Goal: Information Seeking & Learning: Learn about a topic

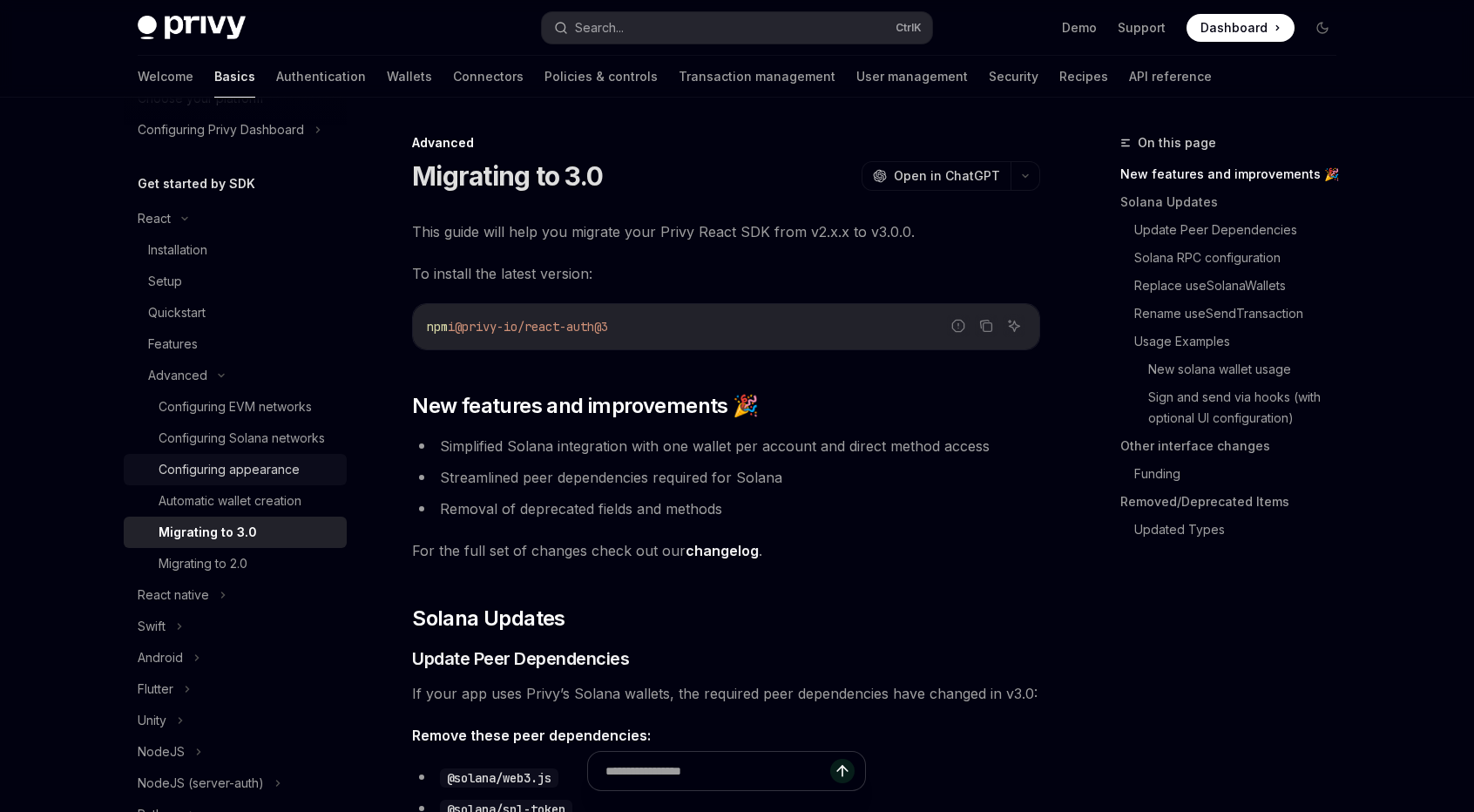
scroll to position [112, 0]
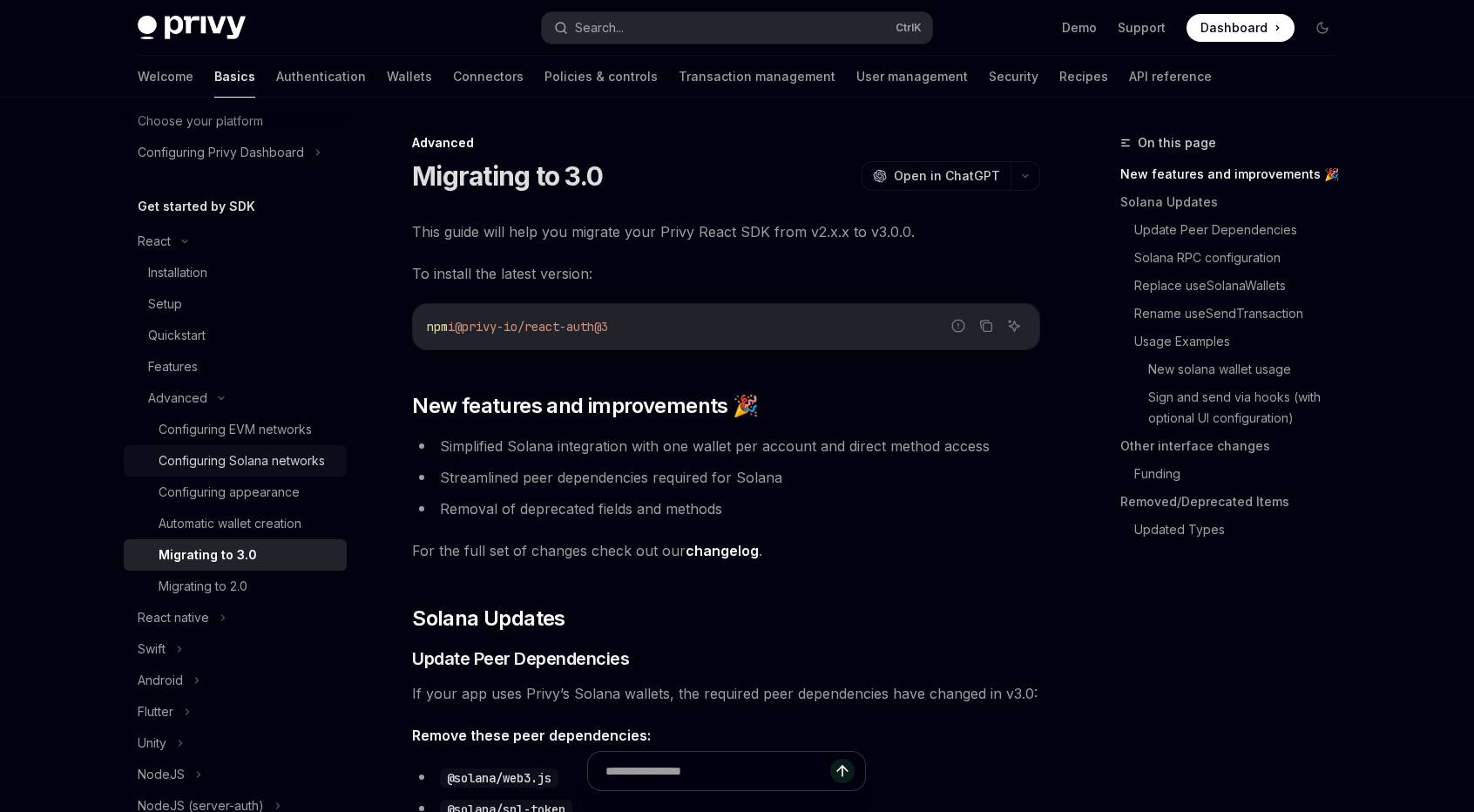
click at [238, 471] on div "Configuring Solana networks" at bounding box center [242, 461] width 166 height 21
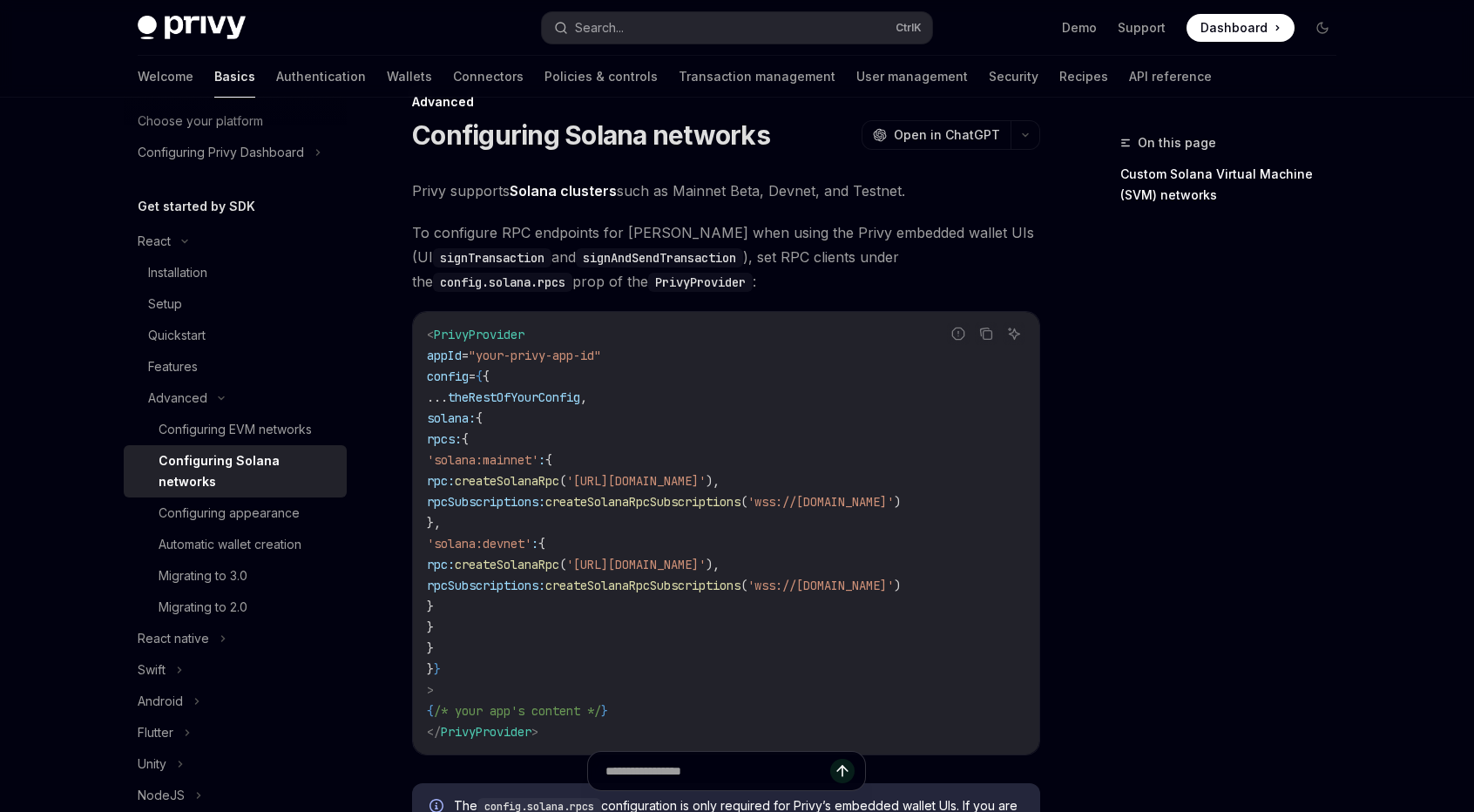
scroll to position [42, 0]
click at [221, 332] on div "Quickstart" at bounding box center [242, 335] width 188 height 21
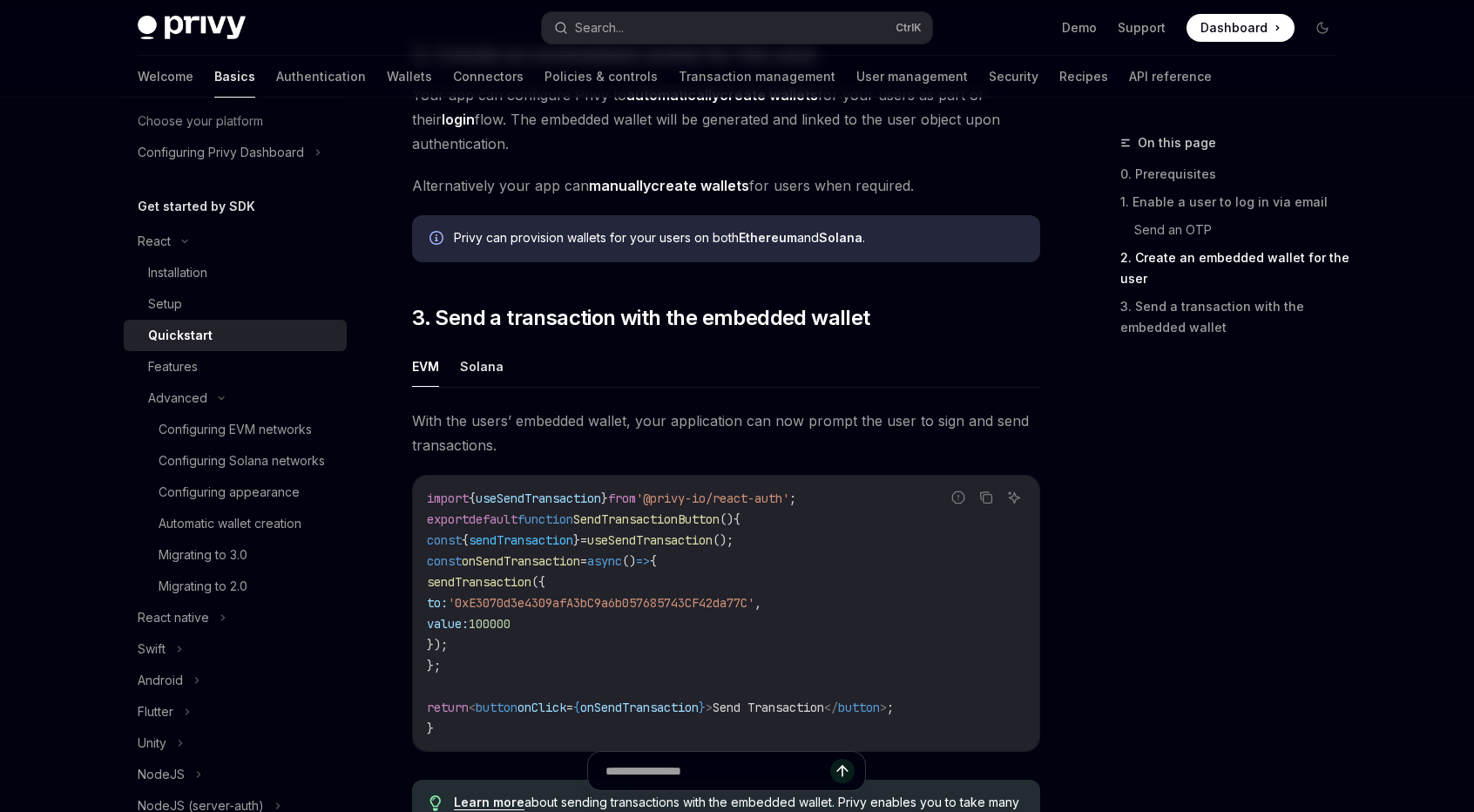
scroll to position [1322, 0]
click at [483, 368] on button "Solana" at bounding box center [482, 364] width 43 height 41
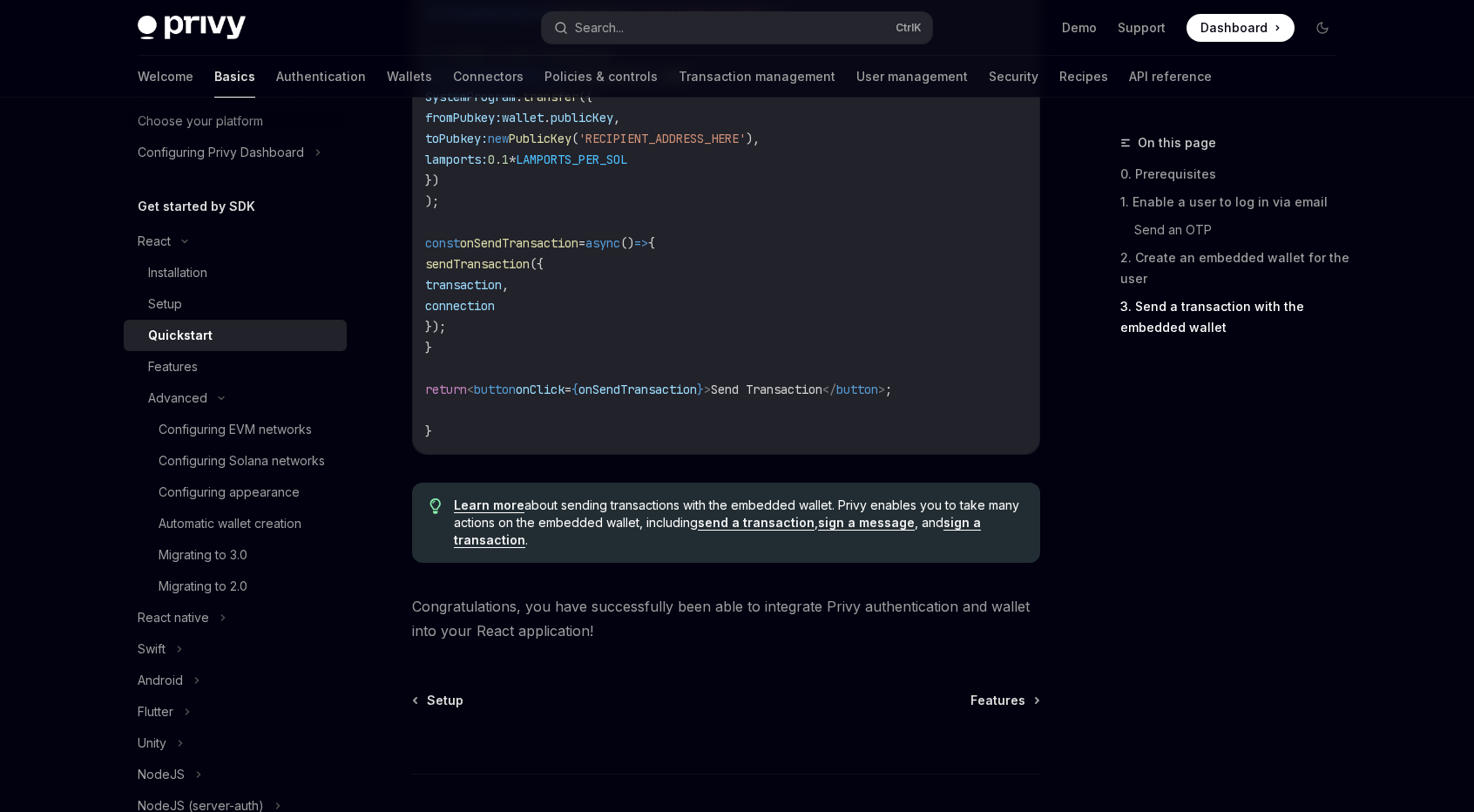
scroll to position [1920, 0]
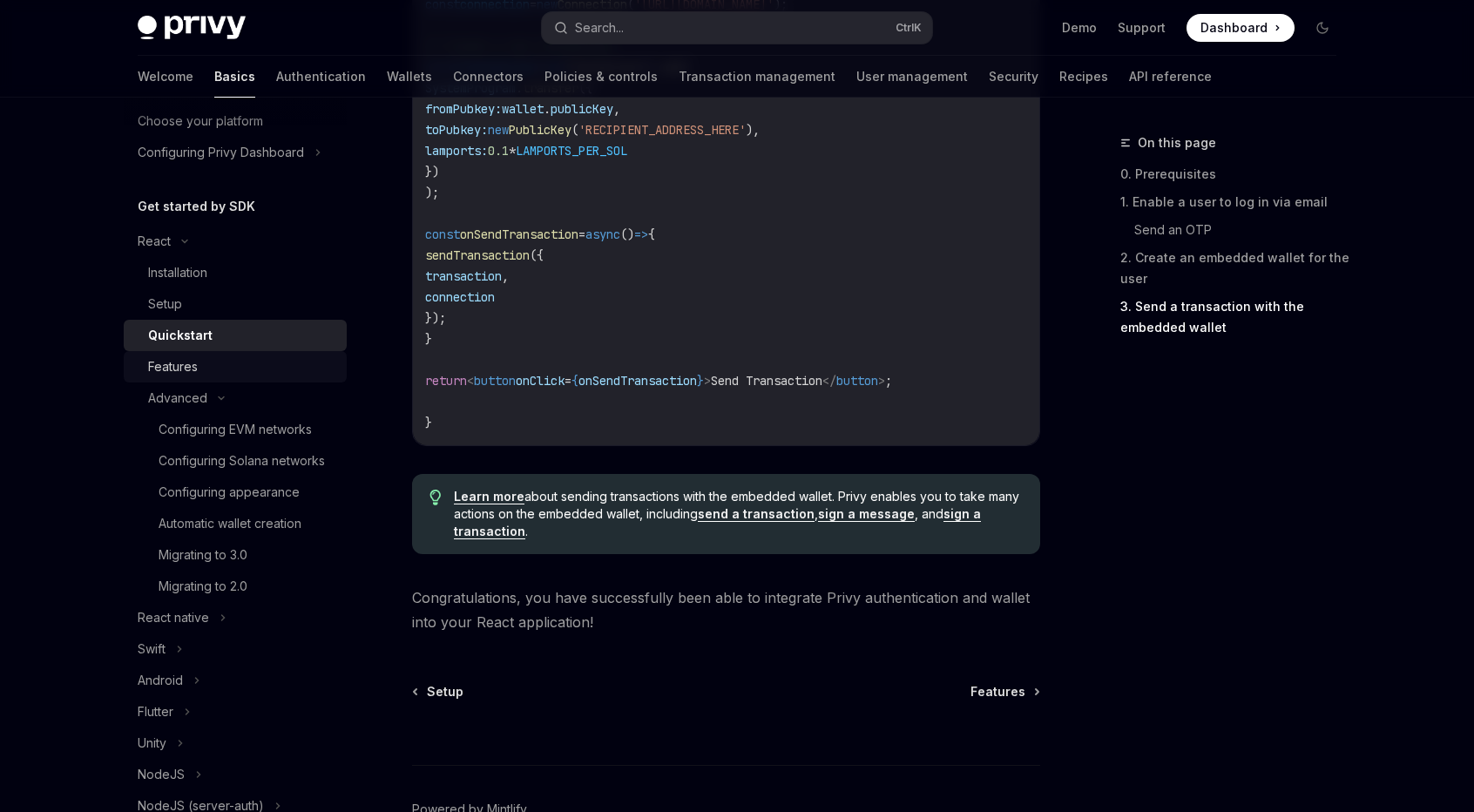
click at [197, 368] on div "Features" at bounding box center [242, 366] width 188 height 21
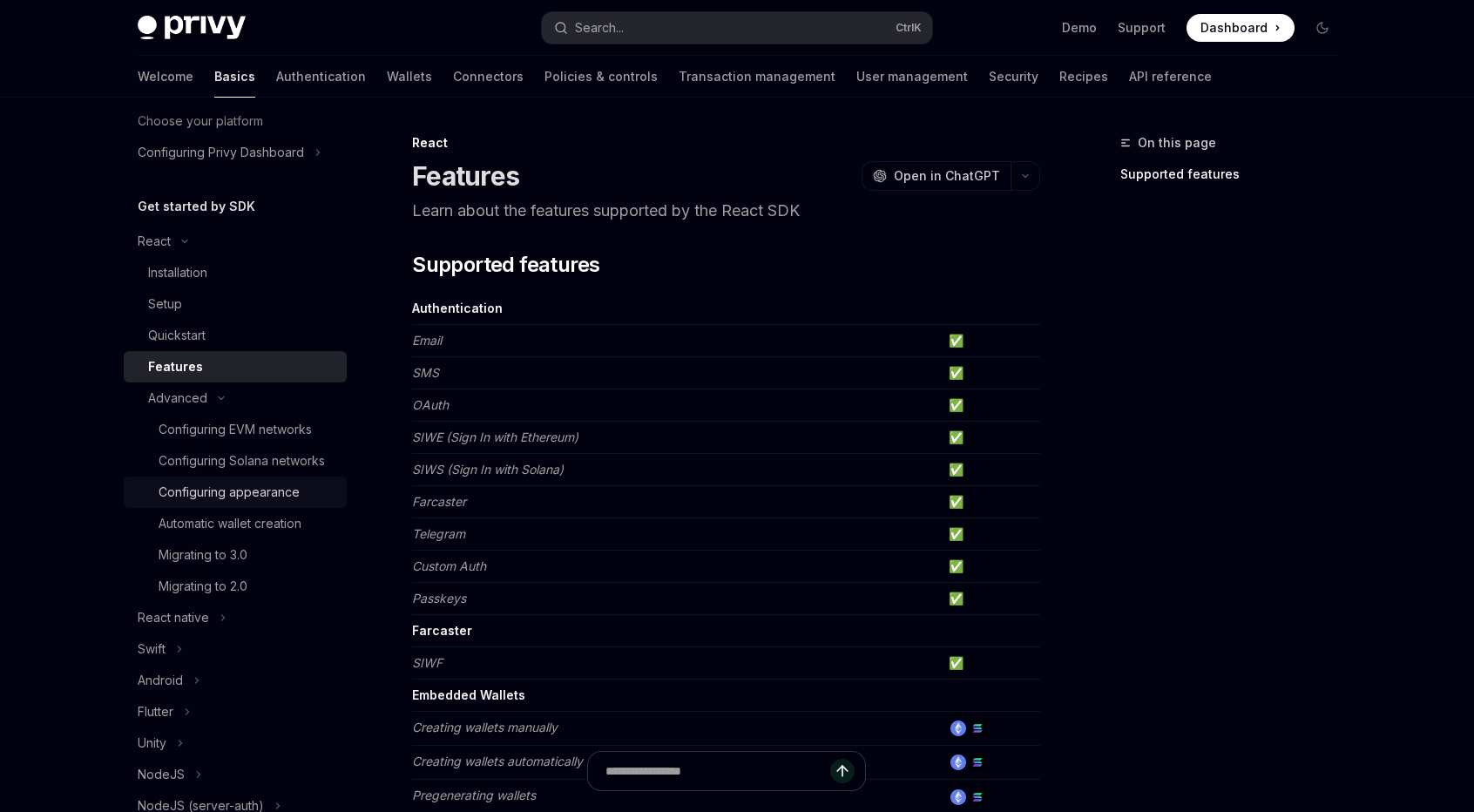
click at [223, 502] on div "Configuring appearance" at bounding box center [229, 492] width 141 height 21
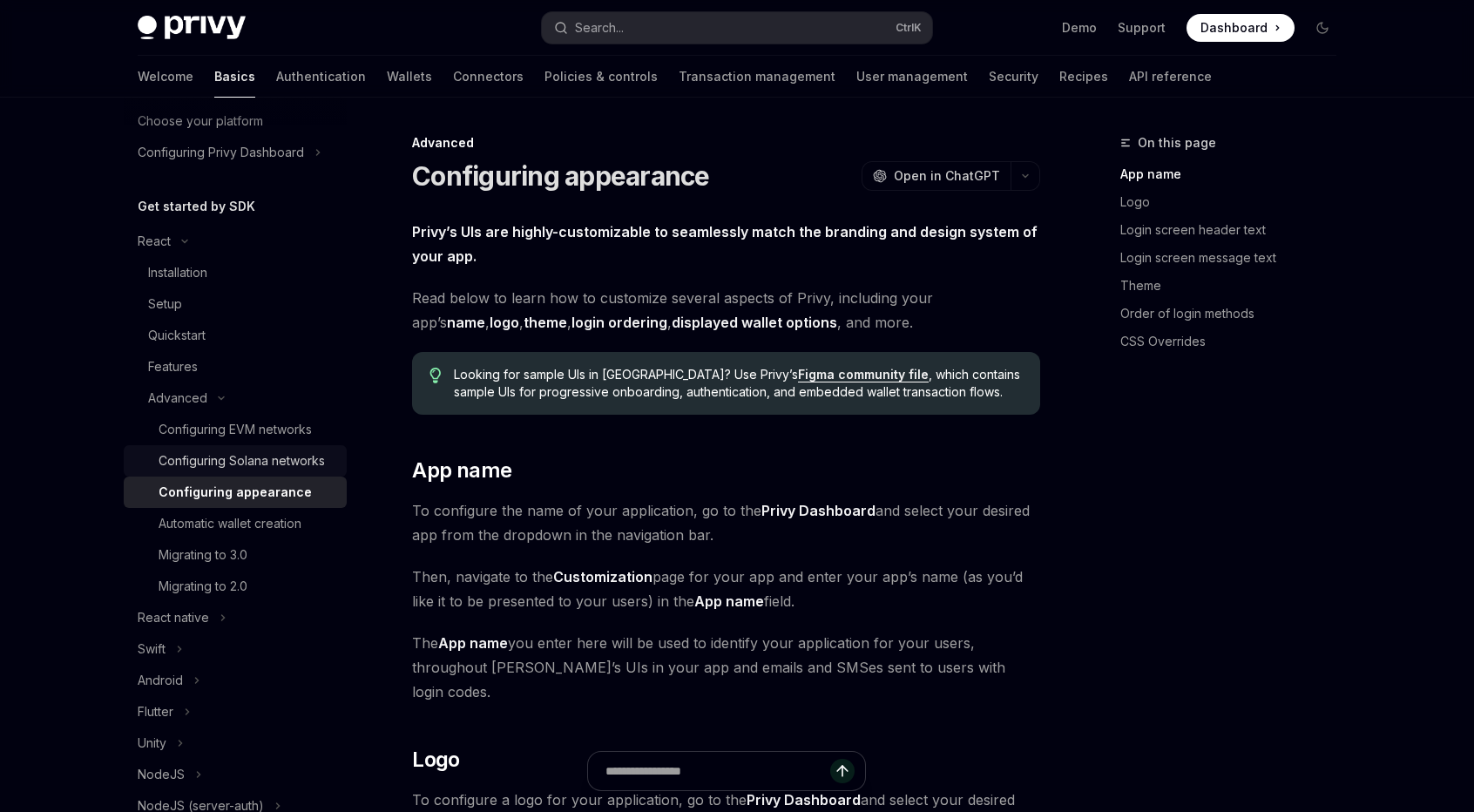
click at [247, 471] on div "Configuring Solana networks" at bounding box center [242, 461] width 166 height 21
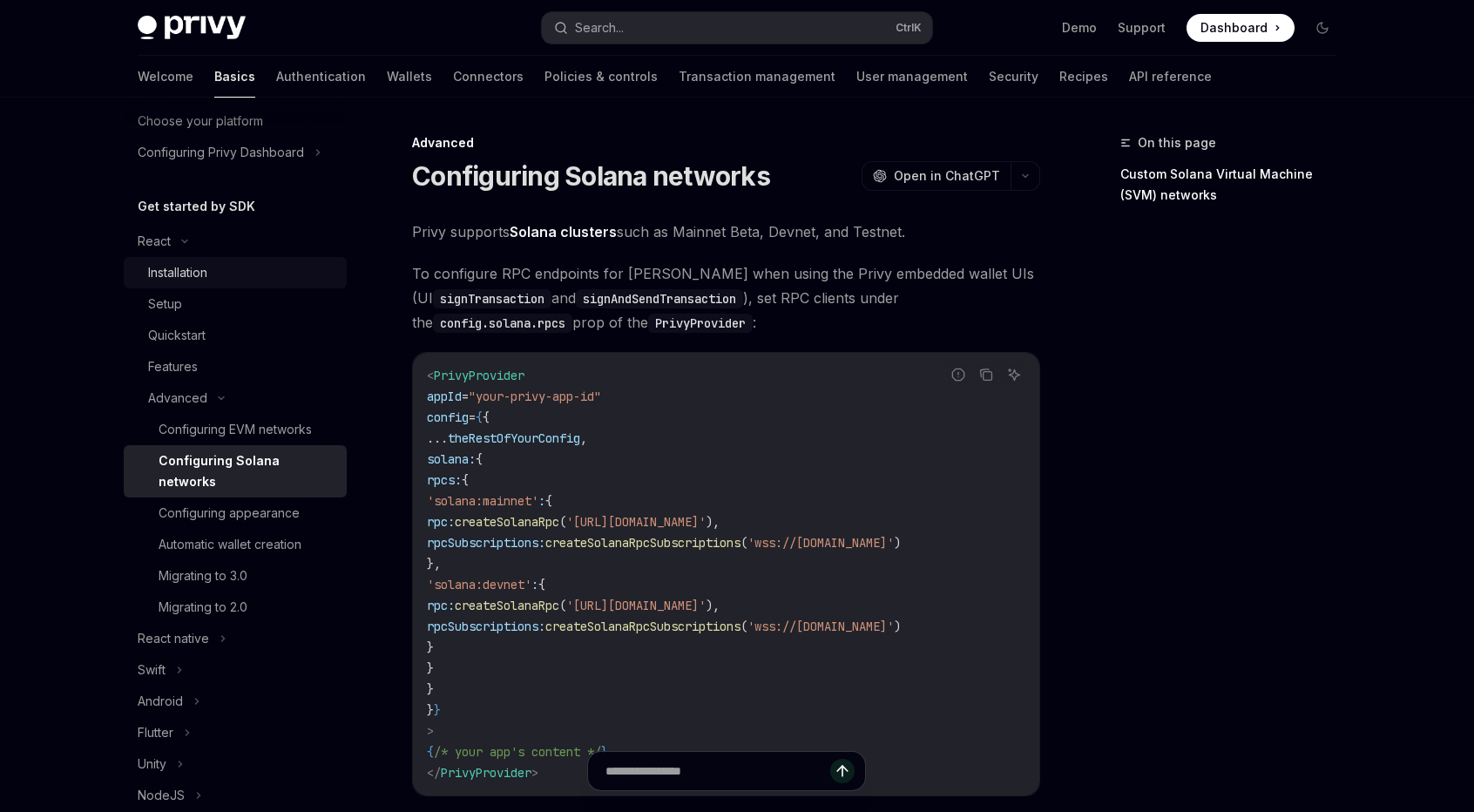
click at [218, 275] on div "Installation" at bounding box center [242, 273] width 188 height 21
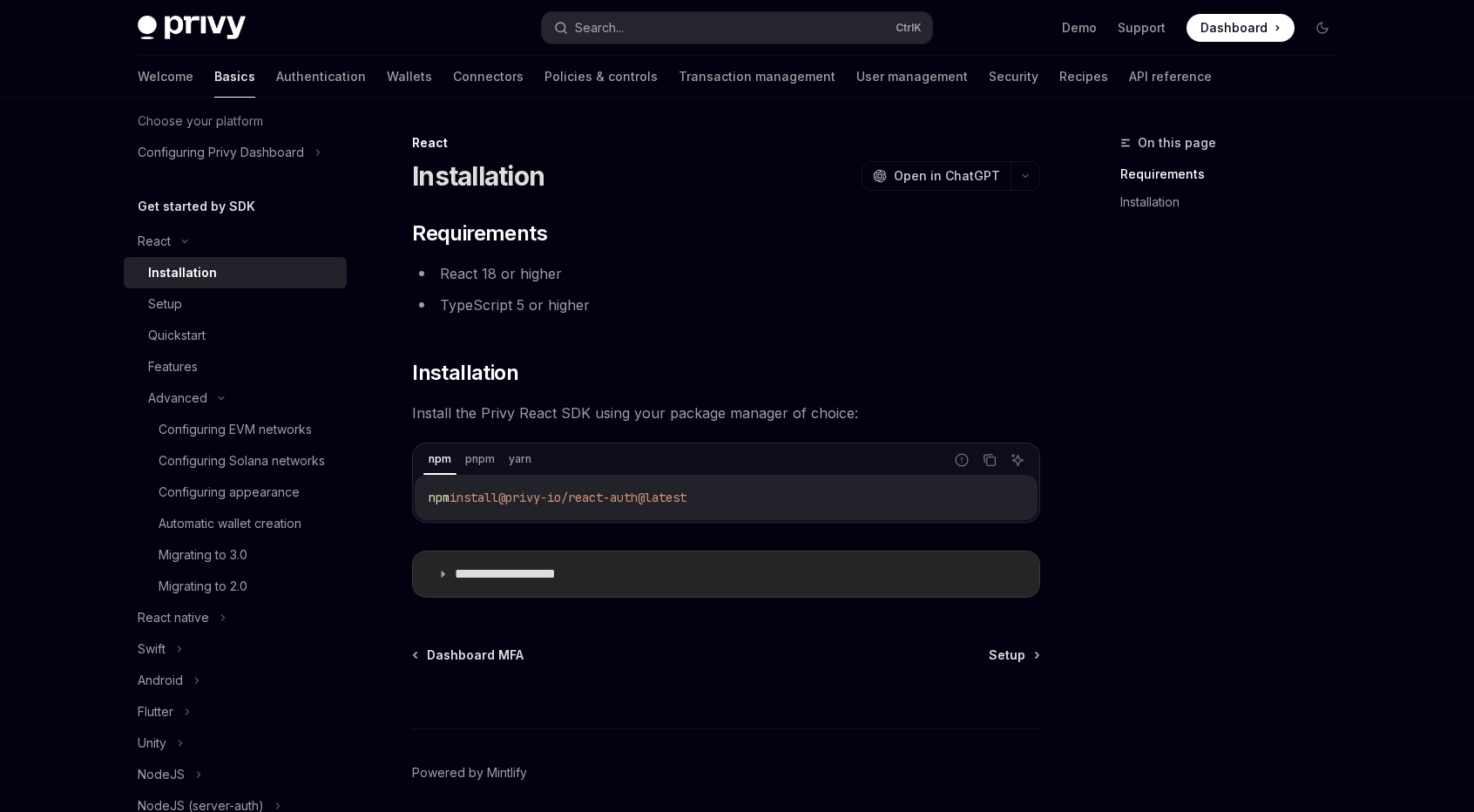
click at [492, 586] on summary "**********" at bounding box center [725, 574] width 626 height 45
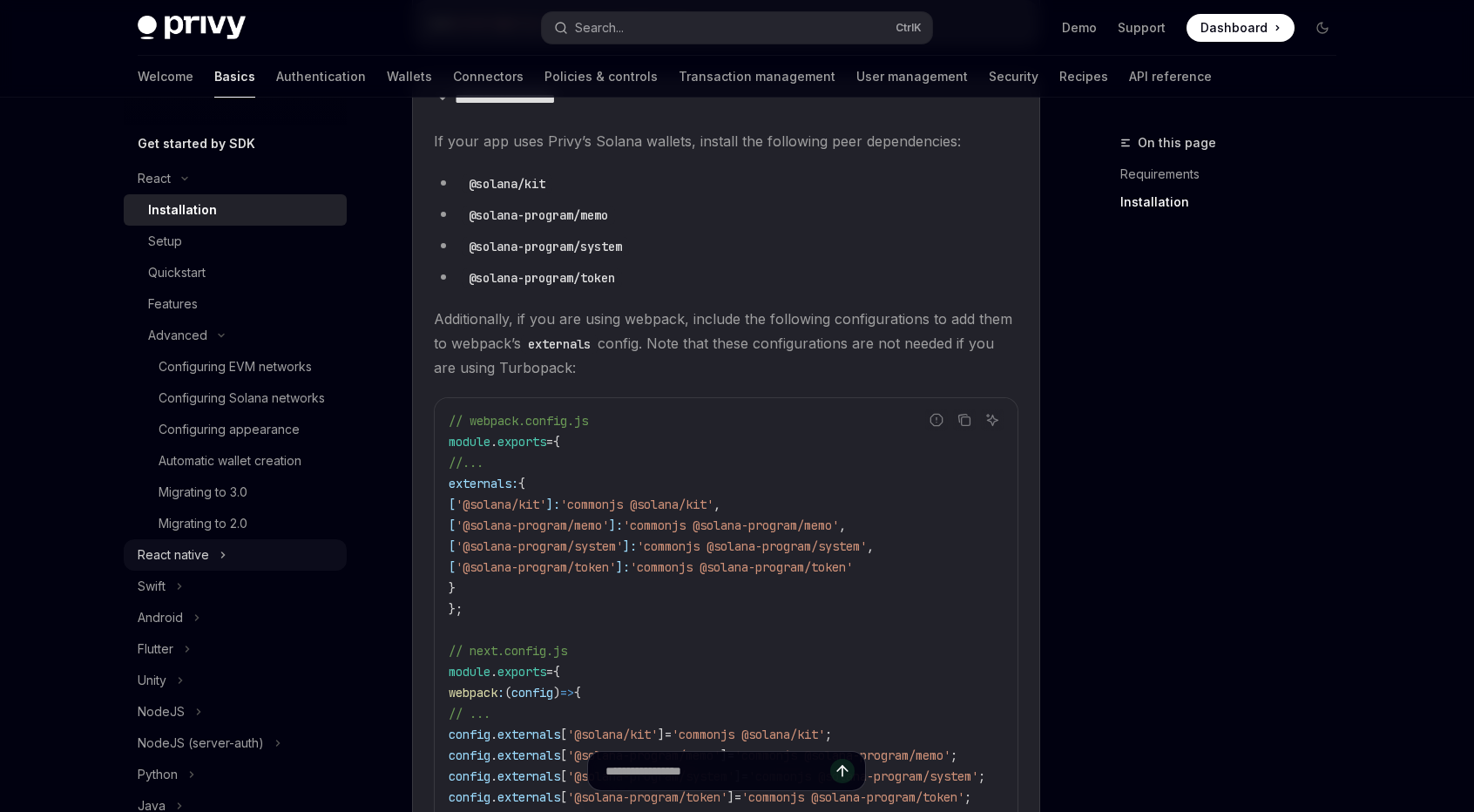
scroll to position [109, 0]
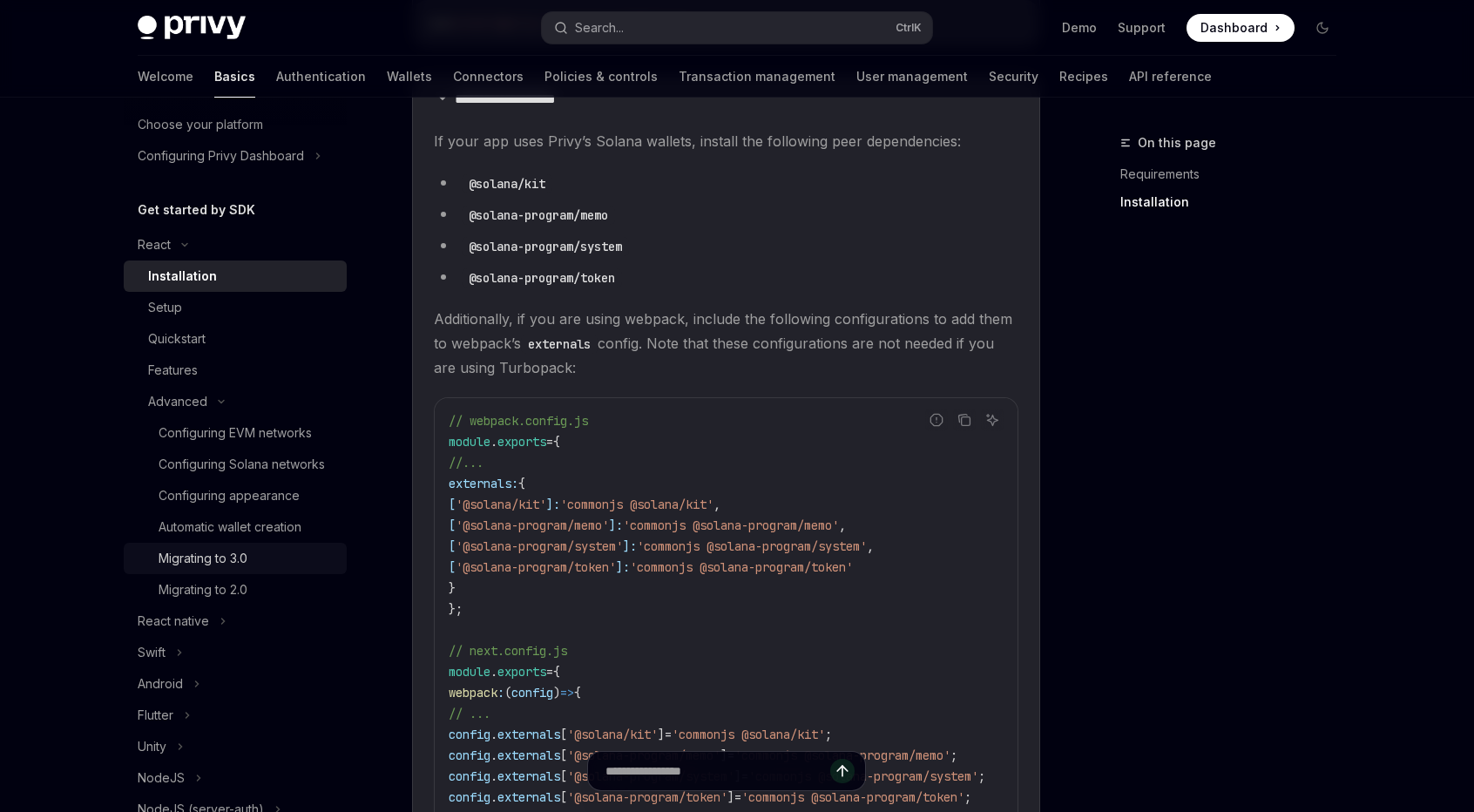
click at [254, 568] on div "Migrating to 3.0" at bounding box center [247, 558] width 178 height 21
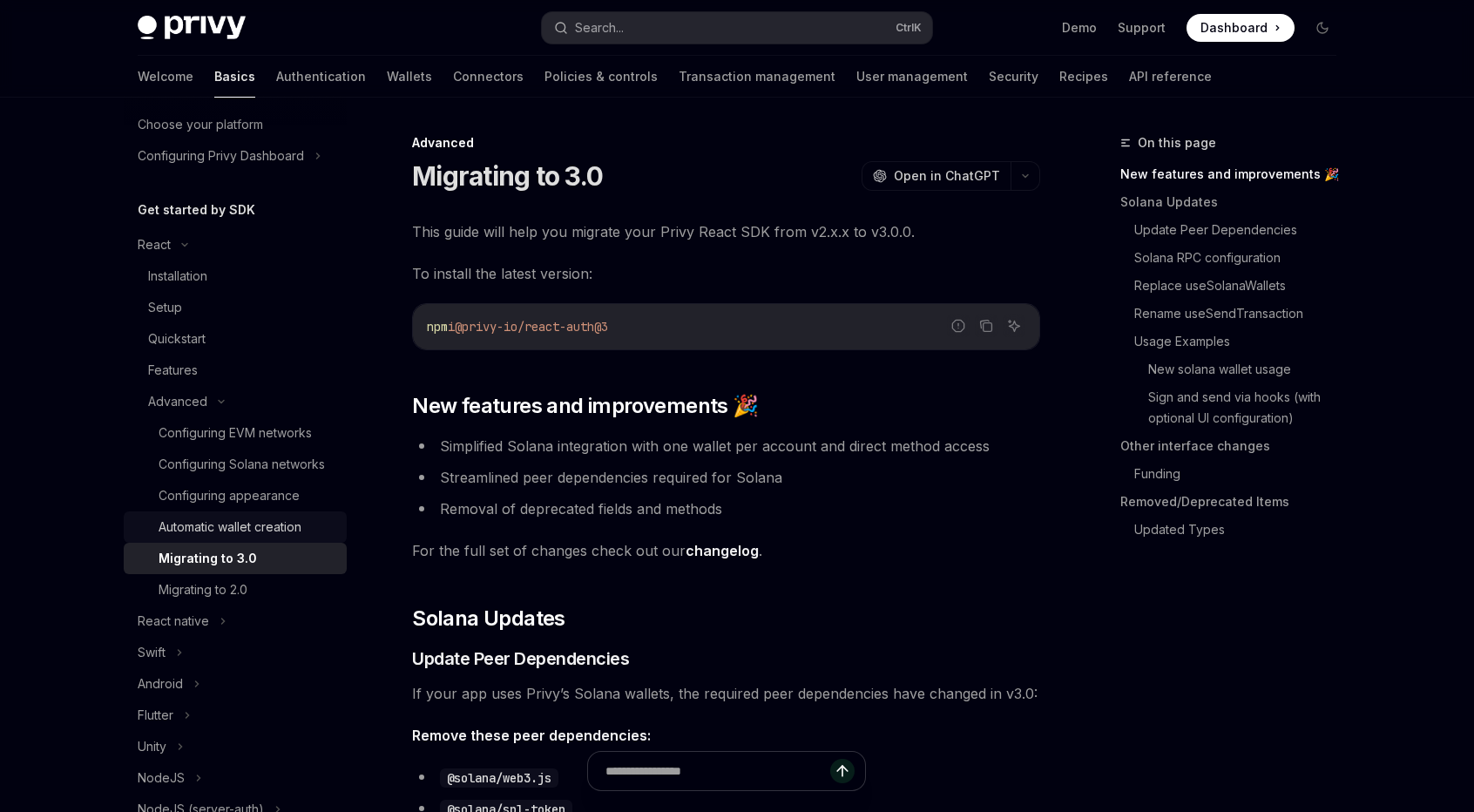
click at [279, 537] on div "Automatic wallet creation" at bounding box center [229, 527] width 143 height 21
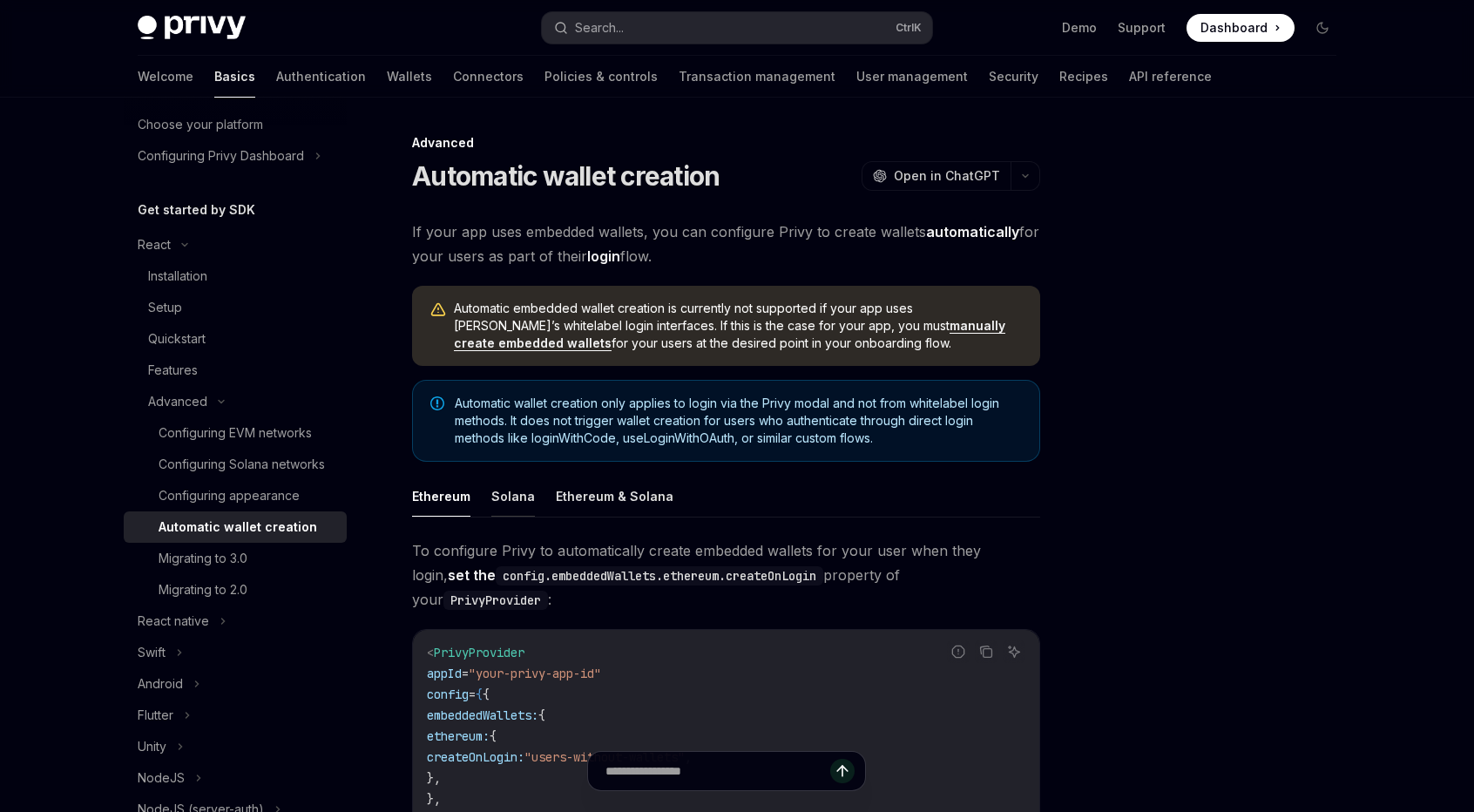
click at [525, 498] on button "Solana" at bounding box center [513, 496] width 43 height 41
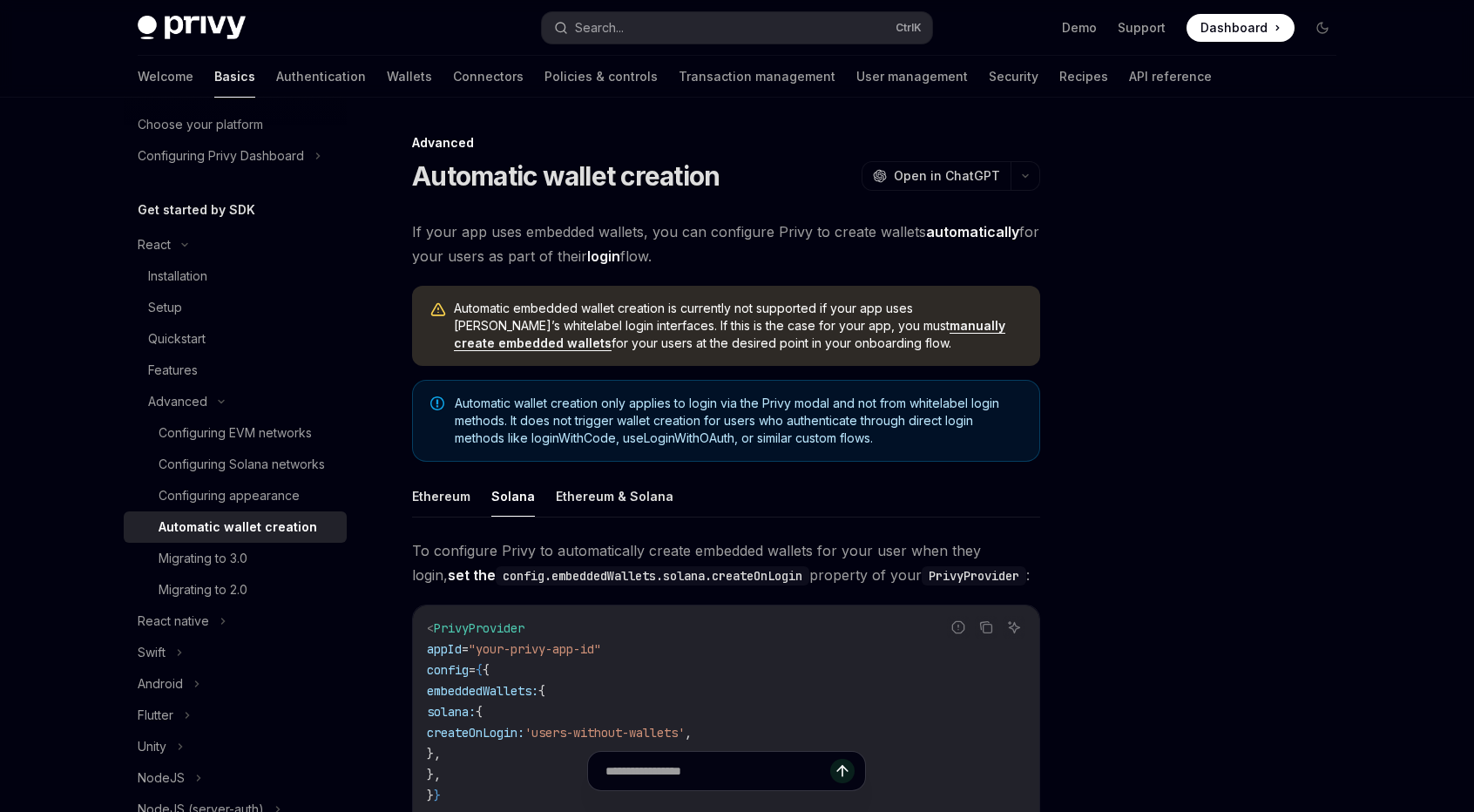
click at [499, 497] on button "Solana" at bounding box center [513, 496] width 43 height 41
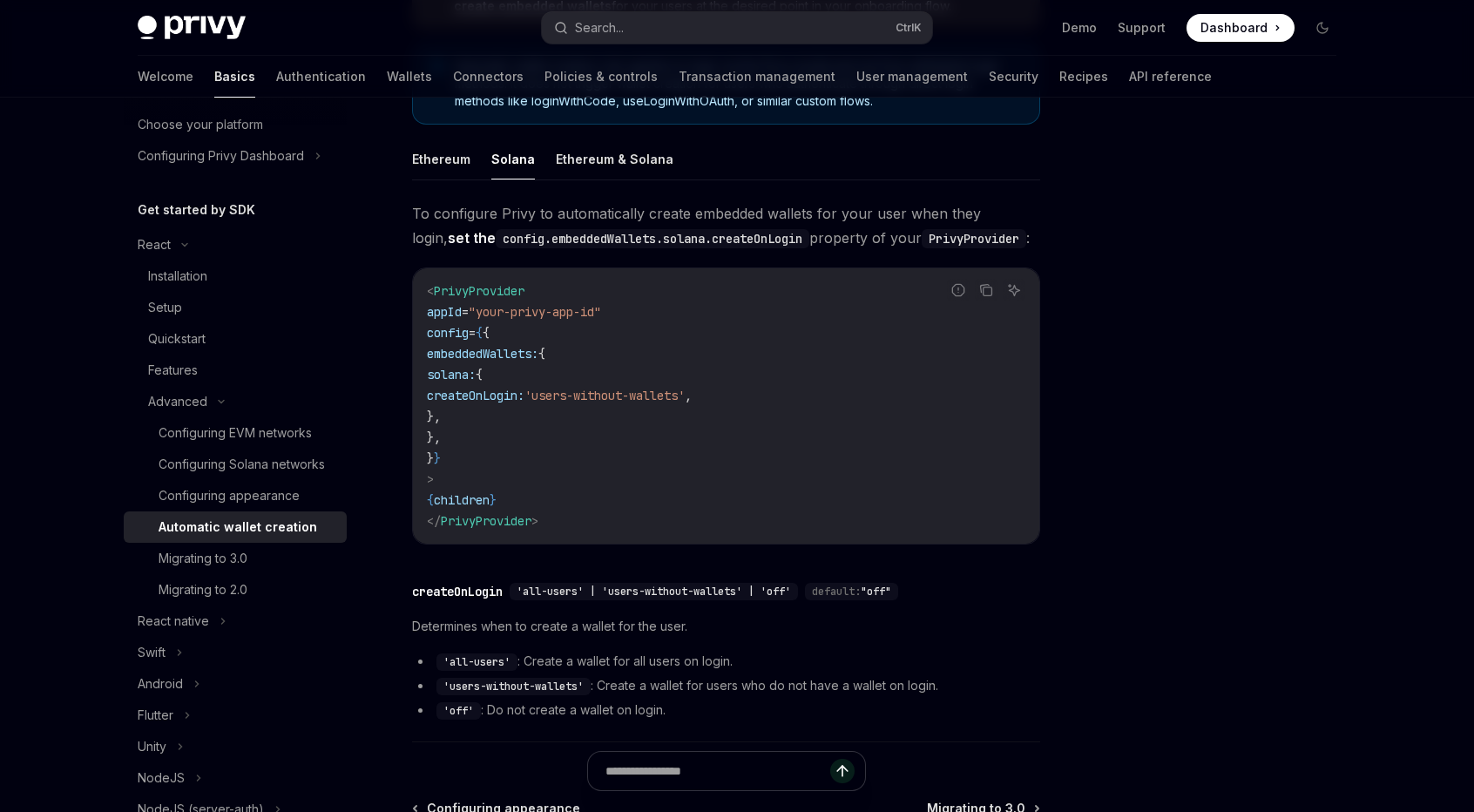
scroll to position [230, 0]
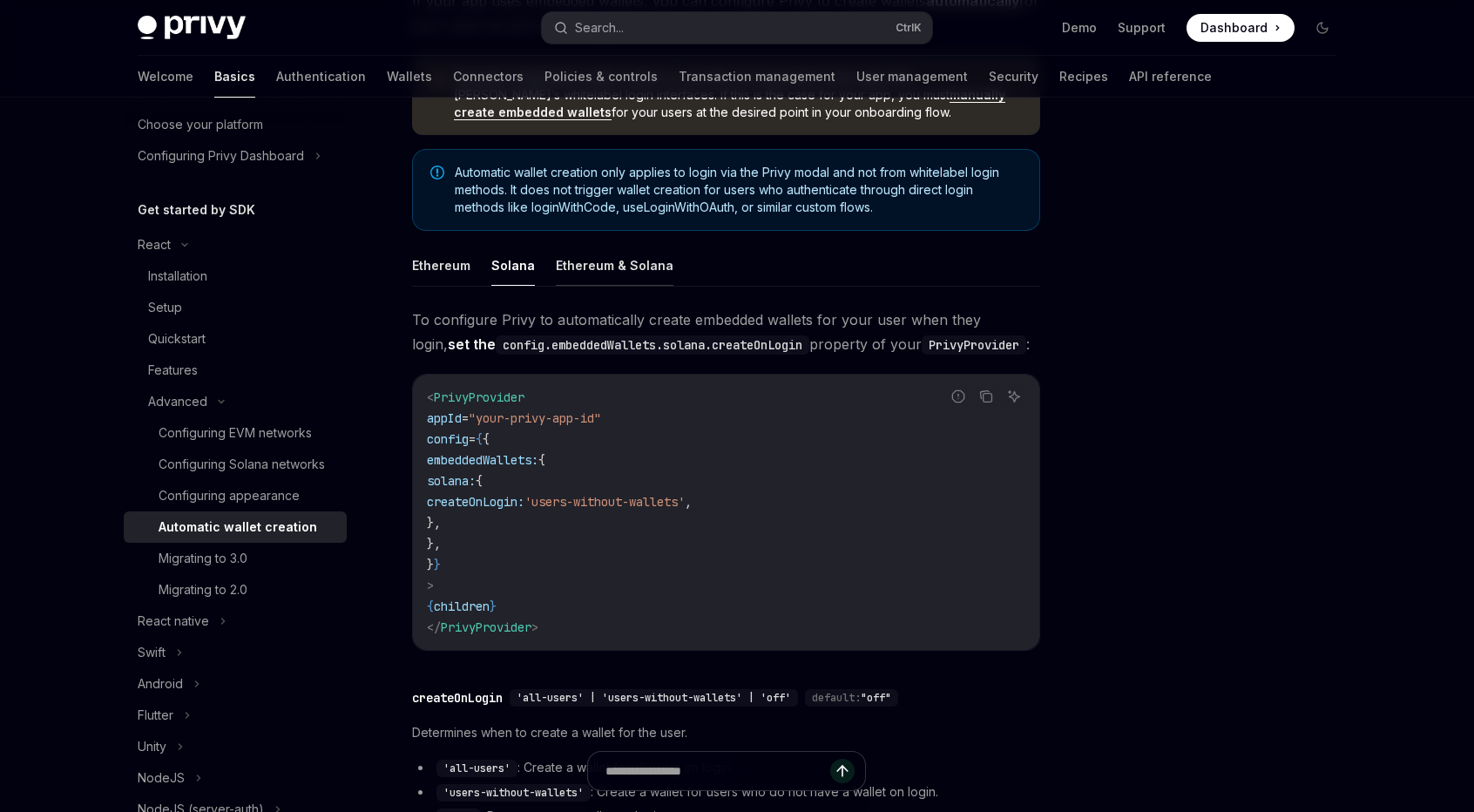
click at [598, 270] on button "Ethereum & Solana" at bounding box center [615, 264] width 118 height 41
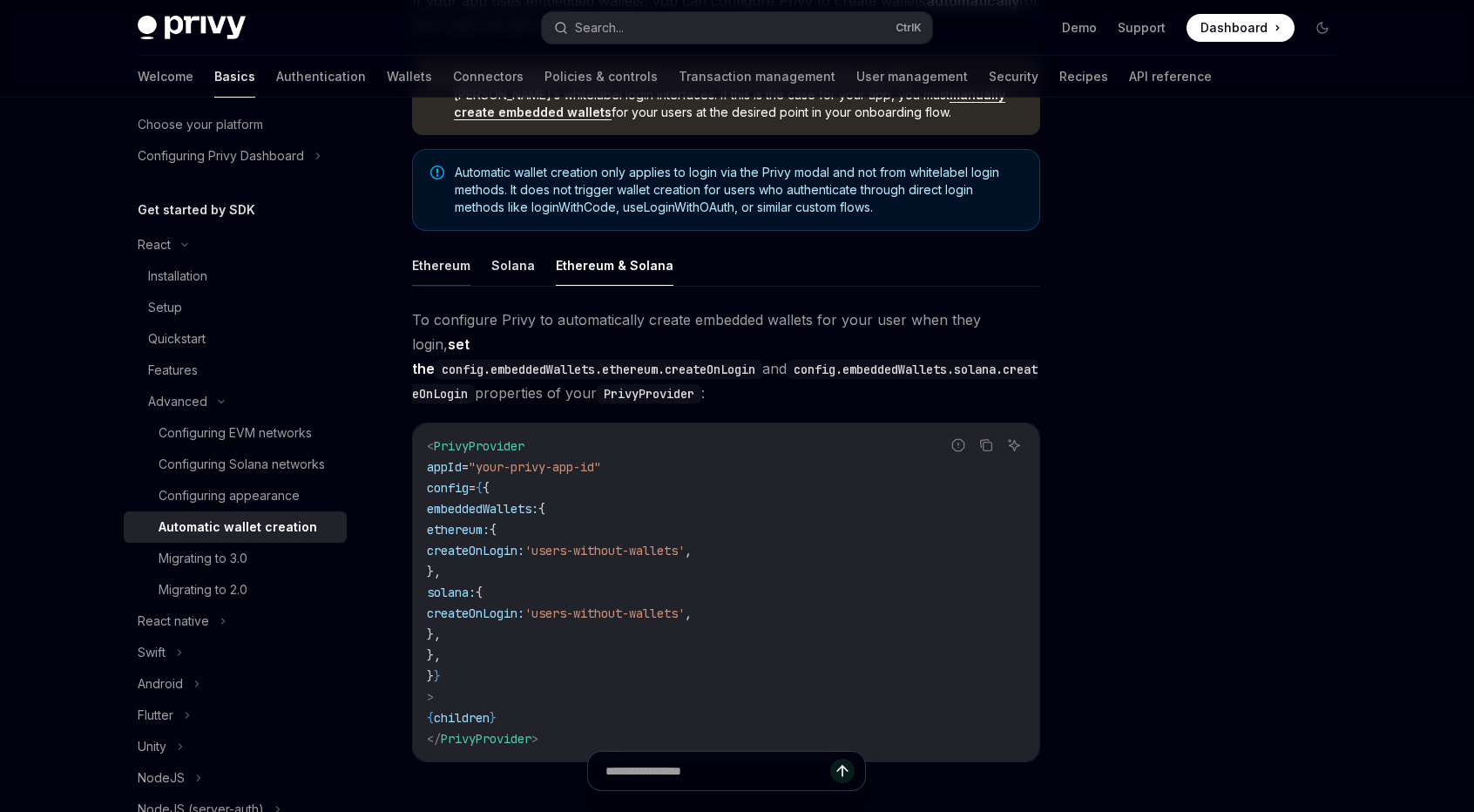
click at [438, 269] on button "Ethereum" at bounding box center [441, 264] width 59 height 41
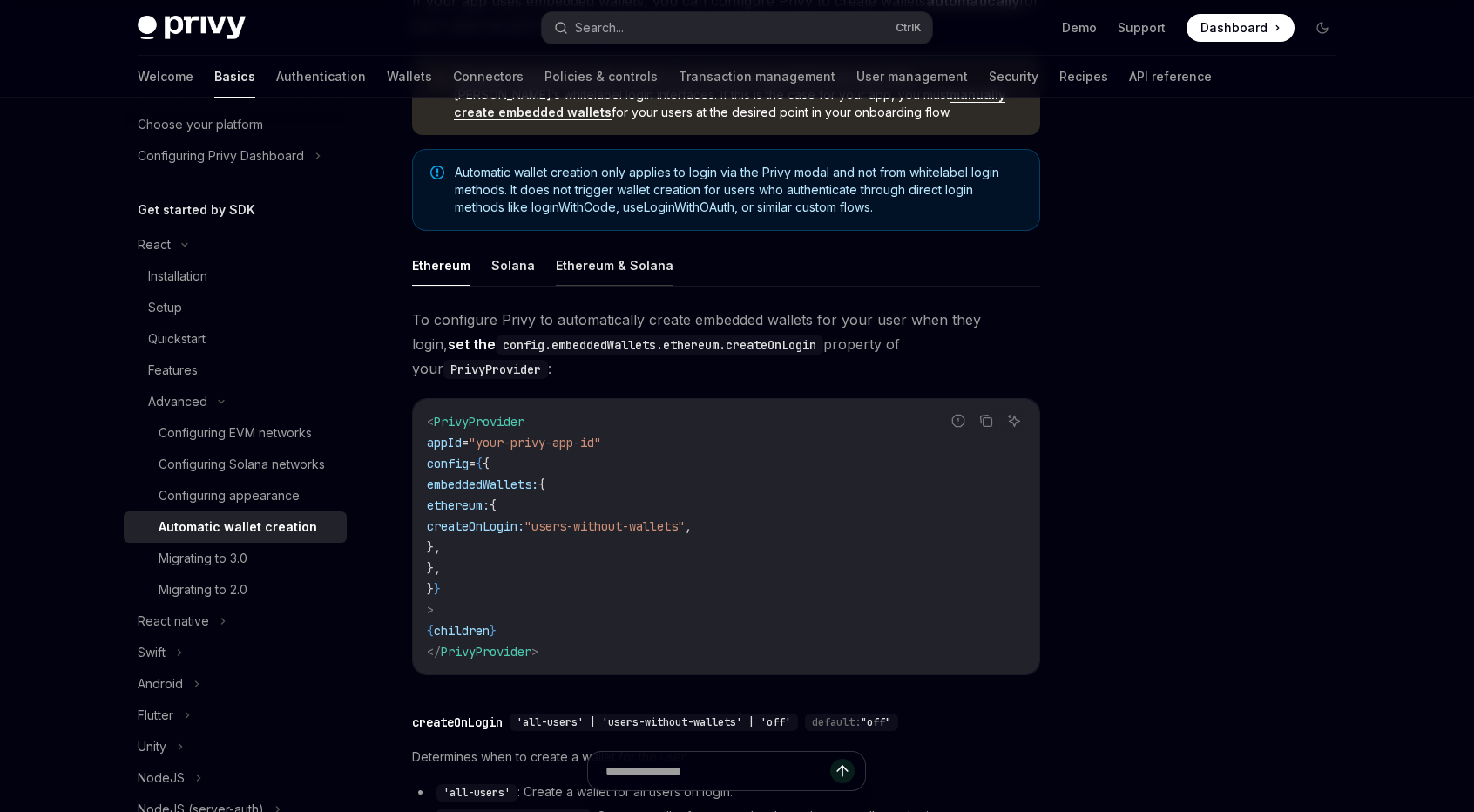
click at [577, 262] on button "Ethereum & Solana" at bounding box center [615, 264] width 118 height 41
type textarea "*"
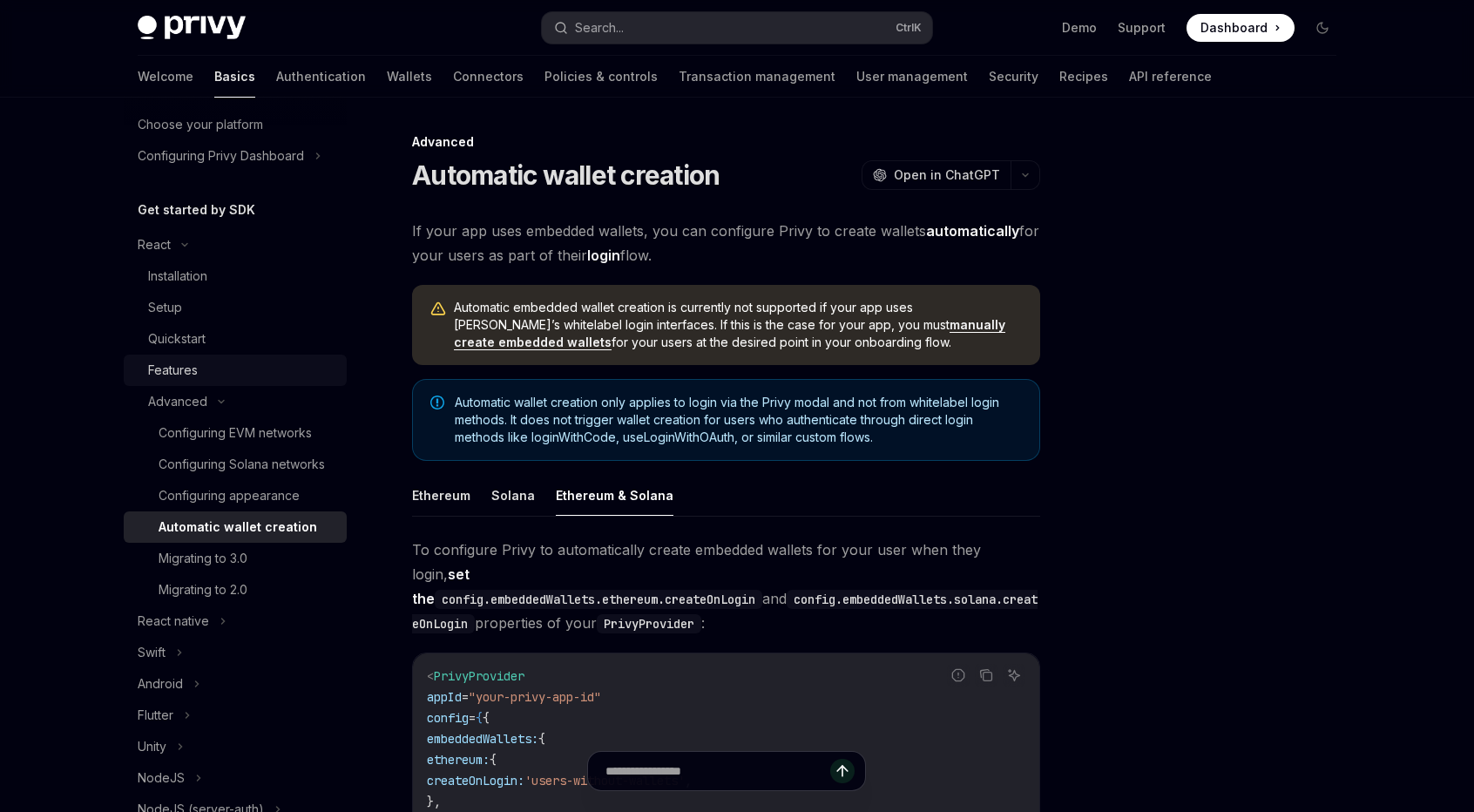
scroll to position [93, 0]
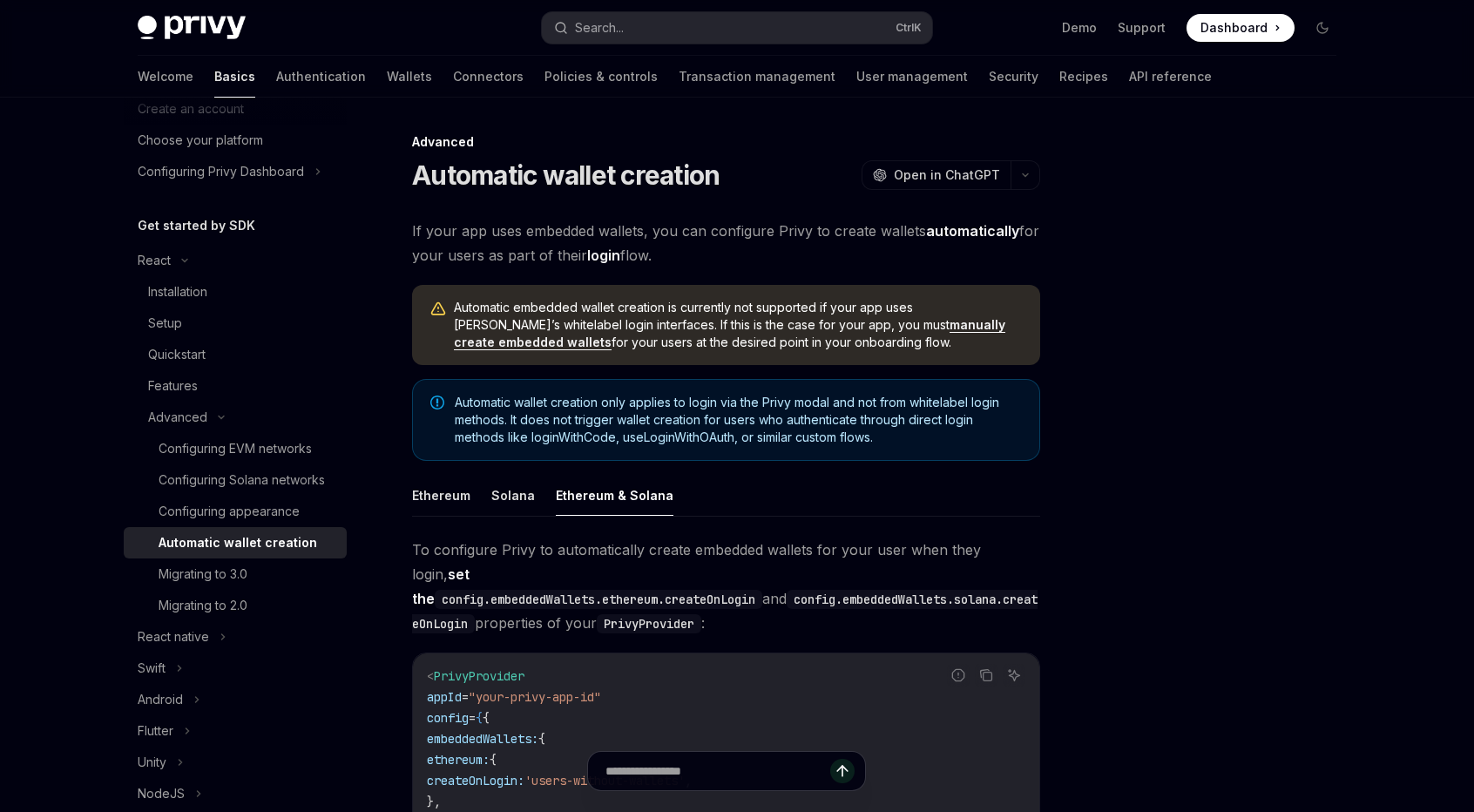
click at [1212, 285] on div at bounding box center [1217, 472] width 264 height 680
